Goal: Transaction & Acquisition: Obtain resource

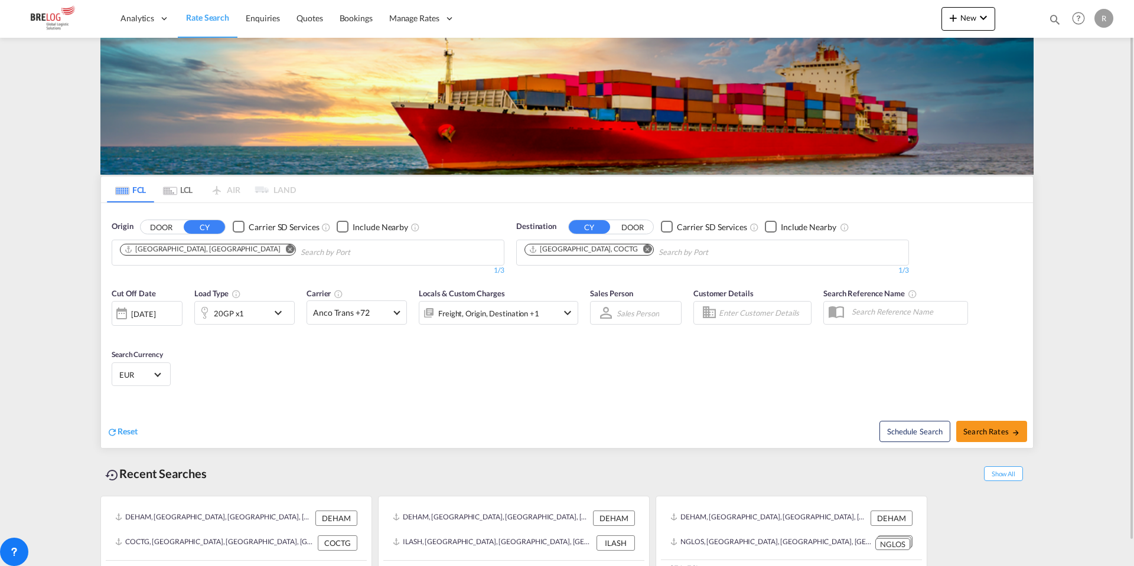
click at [643, 247] on md-icon "Remove" at bounding box center [647, 248] width 9 height 9
click at [602, 251] on input "Chips input." at bounding box center [580, 252] width 112 height 19
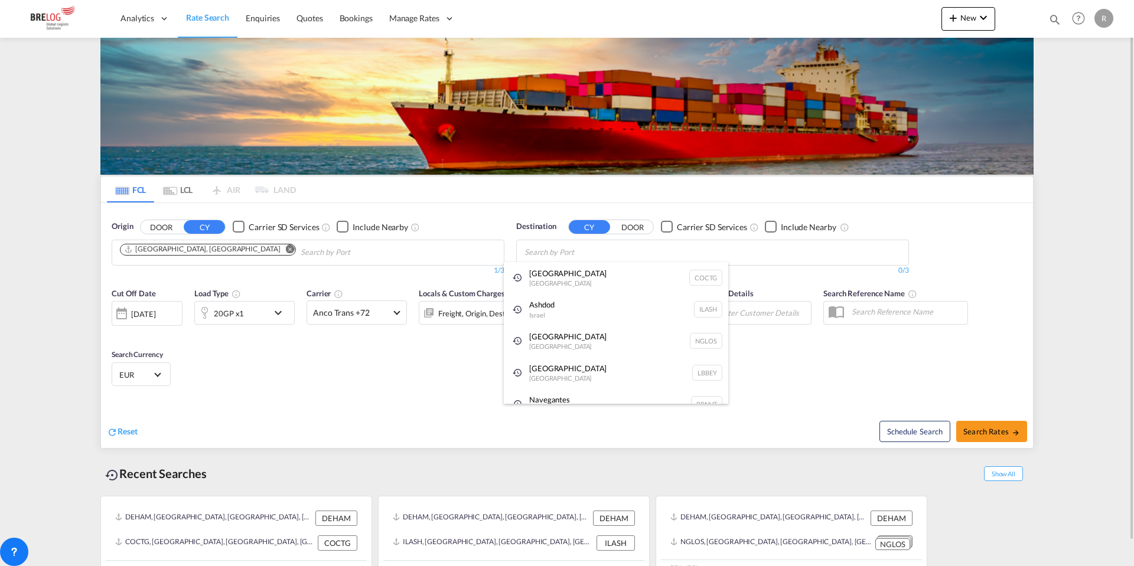
type input "H"
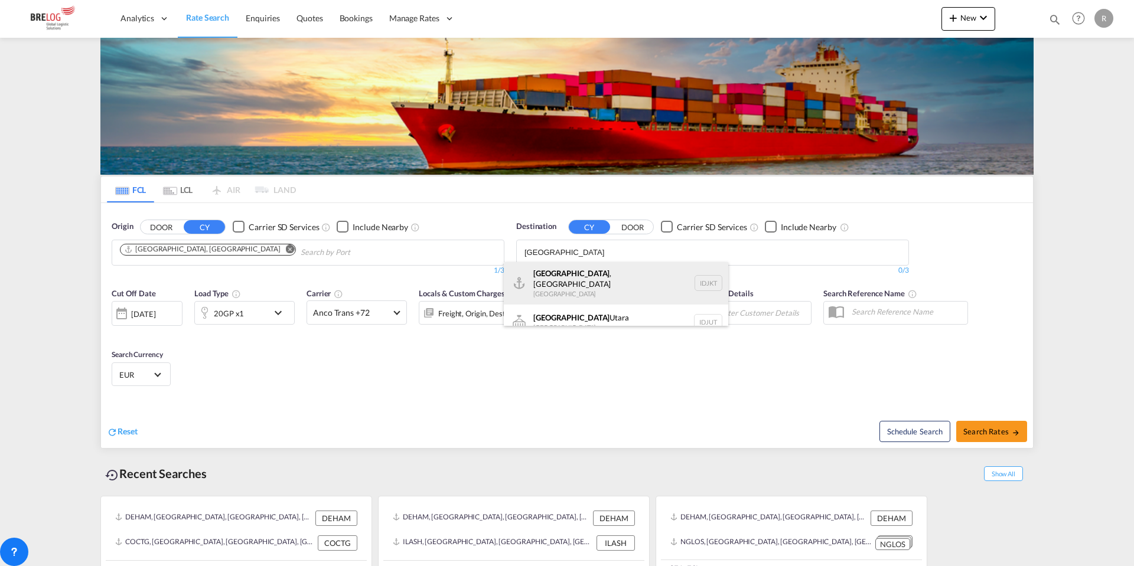
scroll to position [7, 0]
type input "[GEOGRAPHIC_DATA]"
click at [597, 266] on div "[GEOGRAPHIC_DATA] , [GEOGRAPHIC_DATA] [GEOGRAPHIC_DATA] IDJKT" at bounding box center [616, 276] width 224 height 43
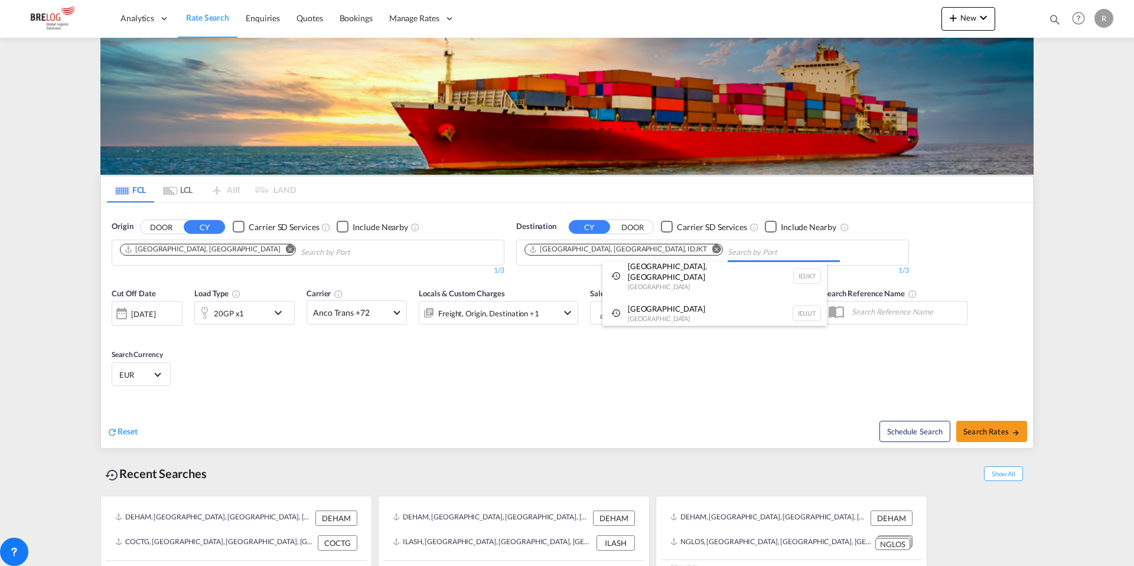
scroll to position [0, 0]
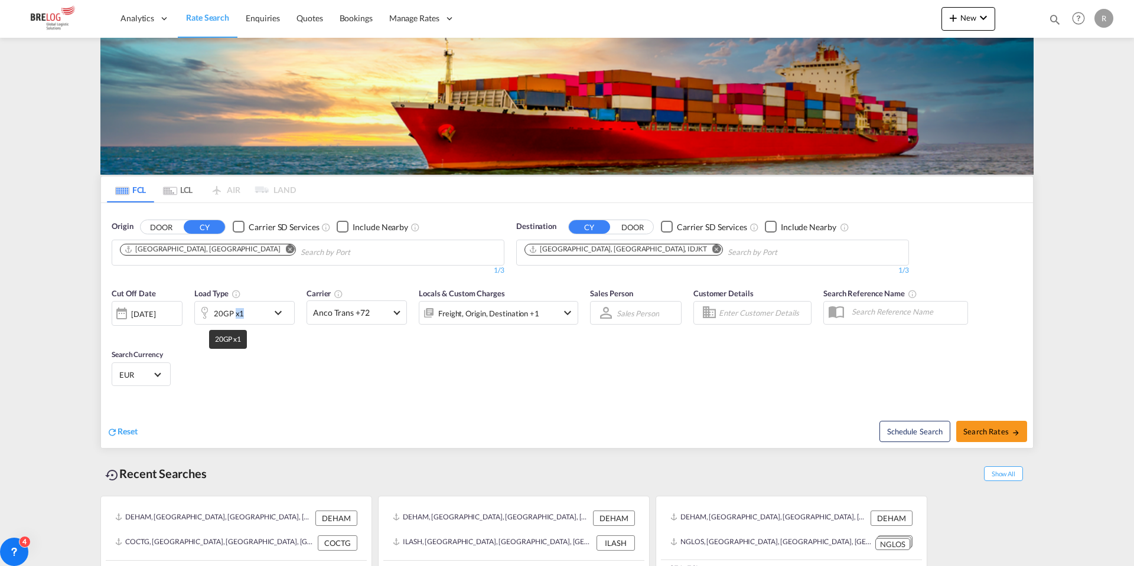
click at [238, 312] on div "20GP x1" at bounding box center [229, 313] width 30 height 17
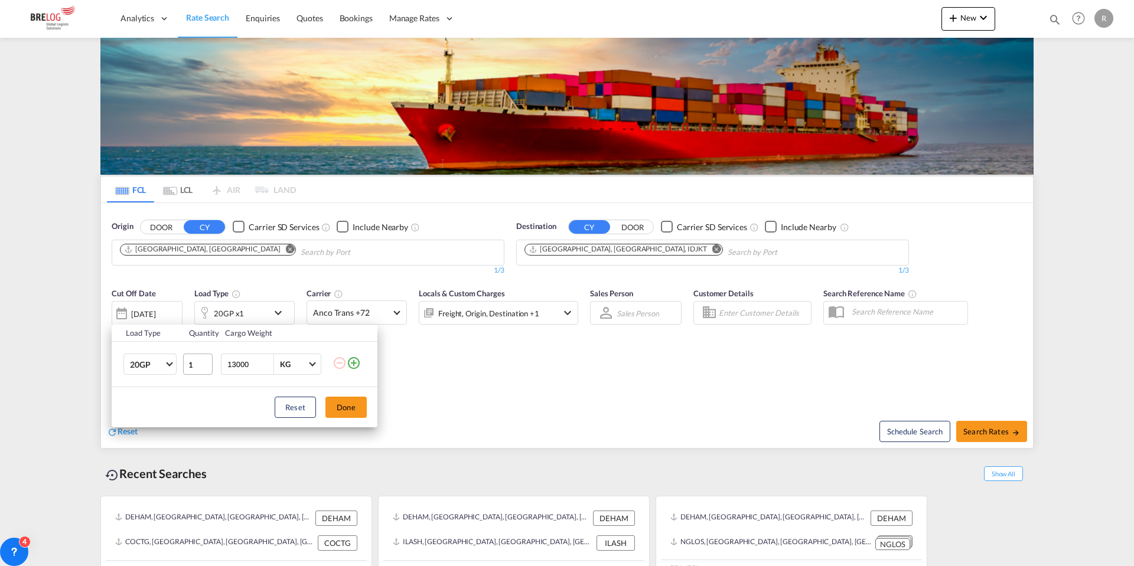
drag, startPoint x: 257, startPoint y: 364, endPoint x: 183, endPoint y: 362, distance: 73.8
click at [184, 363] on tr "20GP 20GP 40GP 40HC 45HC 20RE 40RE 40HR 20OT 40OT 20FR 40FR 40NR 20NR 45S 20TK …" at bounding box center [245, 364] width 266 height 45
type input "16000"
click at [340, 403] on button "Done" at bounding box center [345, 407] width 41 height 21
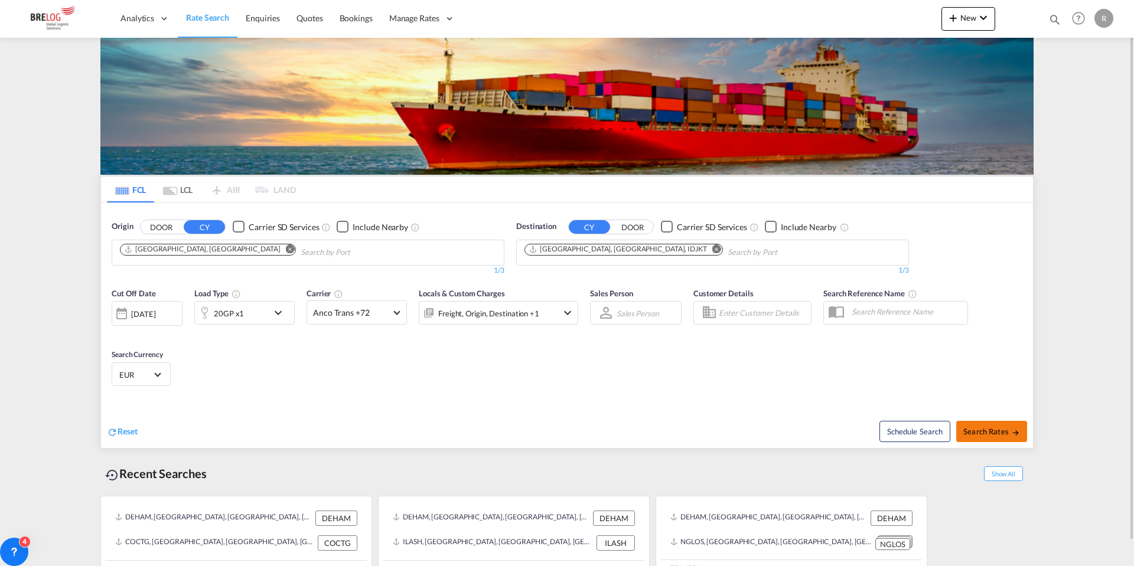
click at [994, 434] on span "Search Rates" at bounding box center [991, 431] width 57 height 9
type input "DEHAM to IDJKT / [DATE]"
